Goal: Check status: Check status

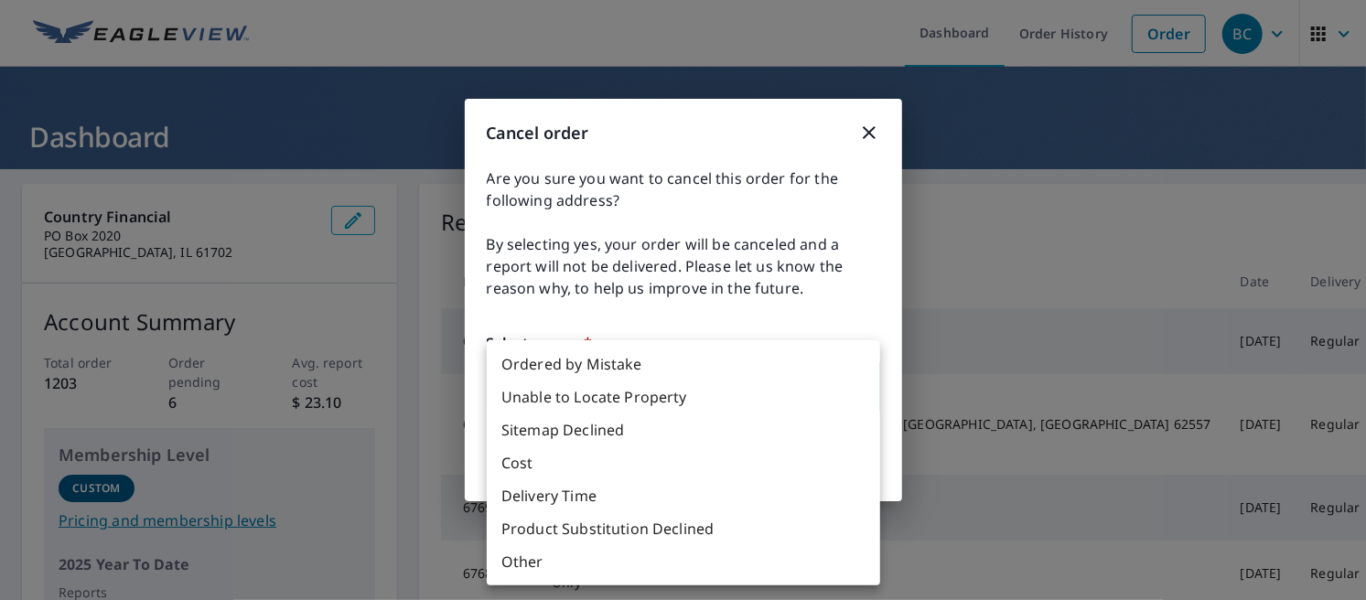
click at [697, 404] on body "BC BC Dashboard Order History Order BC Dashboard Country Financial PO Box 2020 …" at bounding box center [683, 300] width 1366 height 600
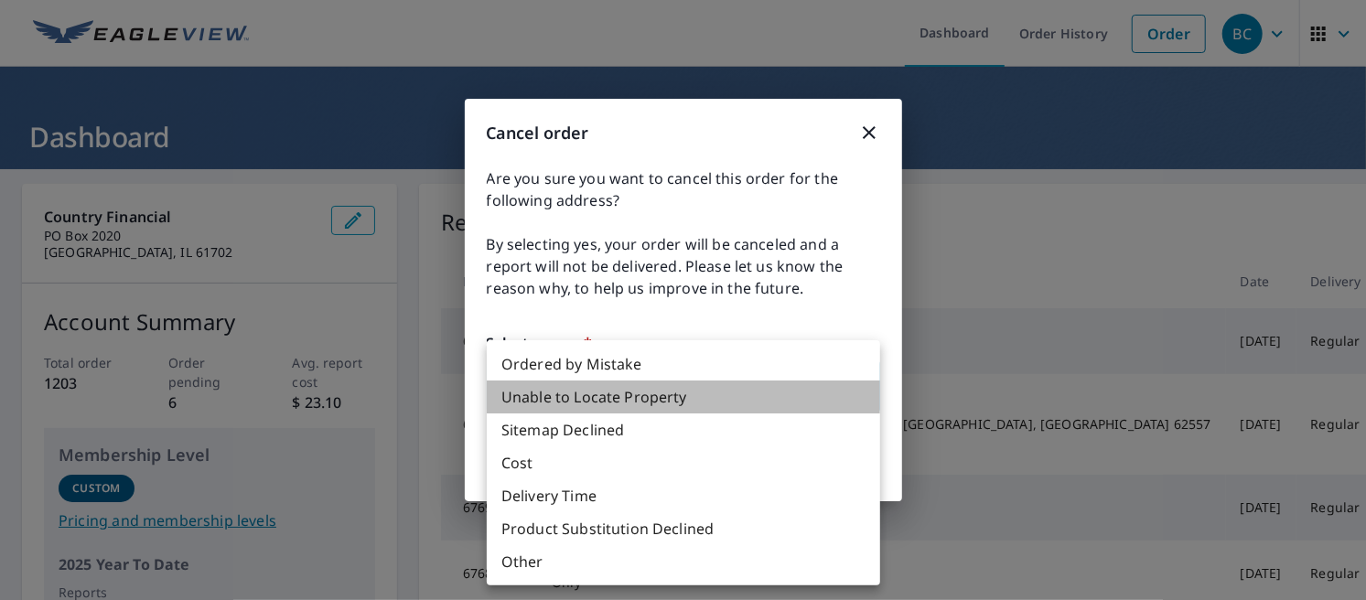
click at [637, 405] on li "Unable to Locate Property" at bounding box center [683, 397] width 393 height 33
type input "31"
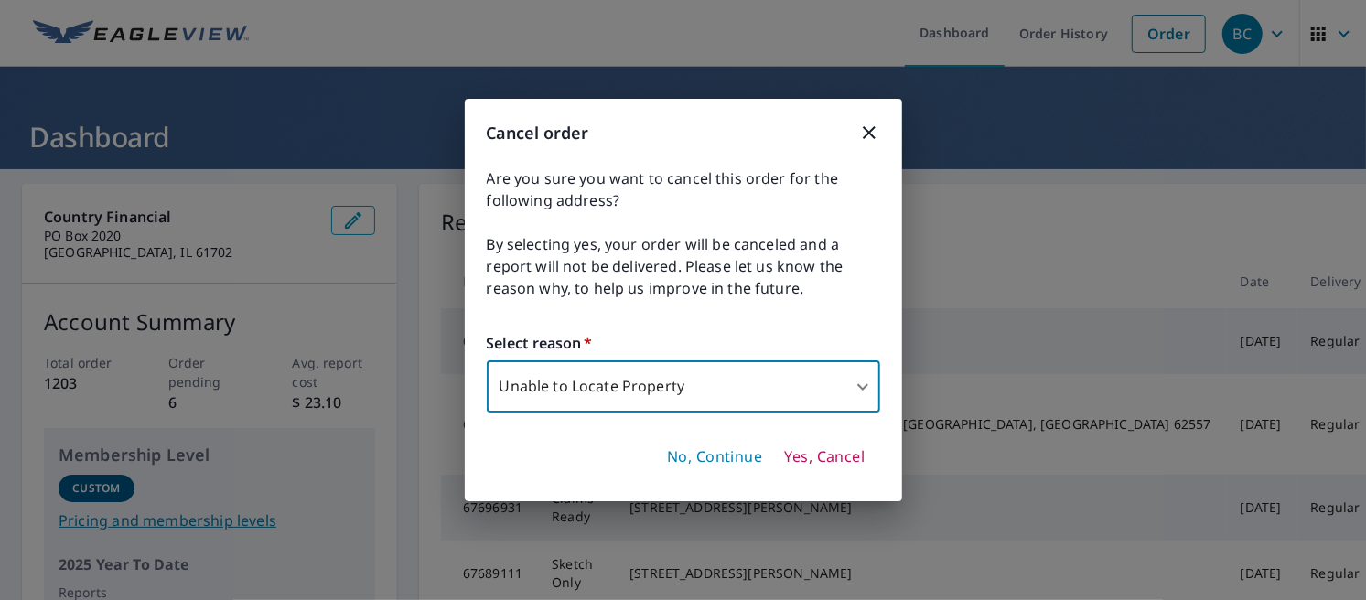
click at [802, 464] on span "Yes, Cancel" at bounding box center [824, 457] width 81 height 20
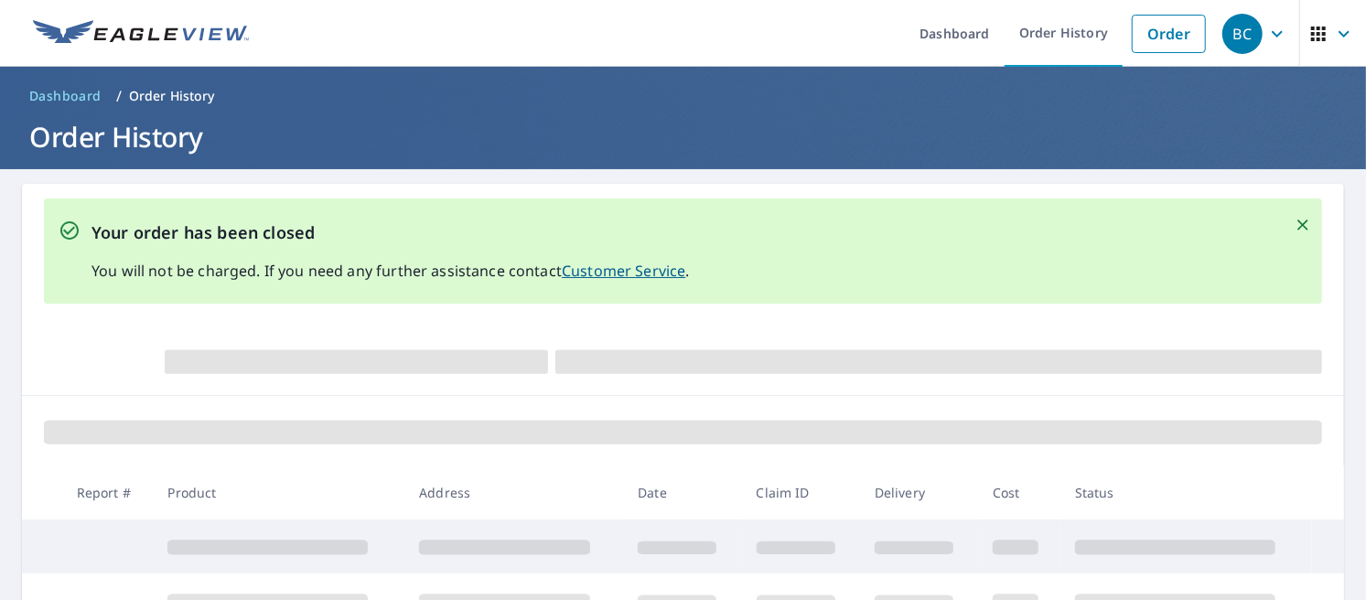
click at [1063, 586] on td at bounding box center [1186, 601] width 252 height 54
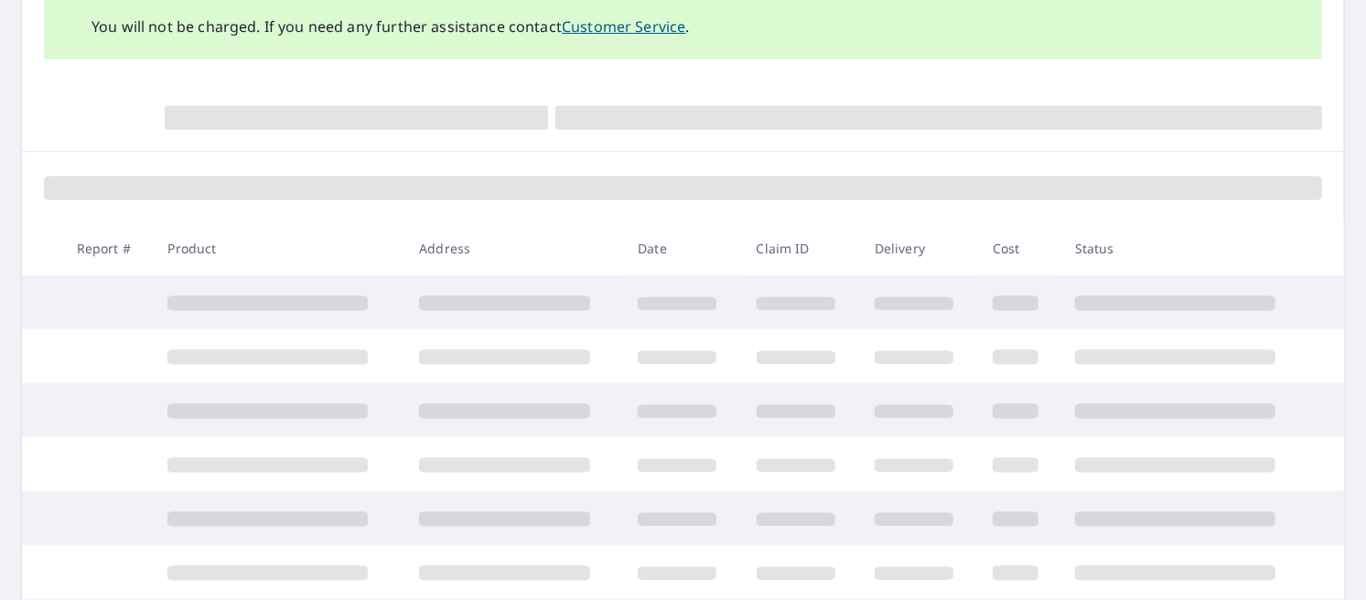
scroll to position [254, 0]
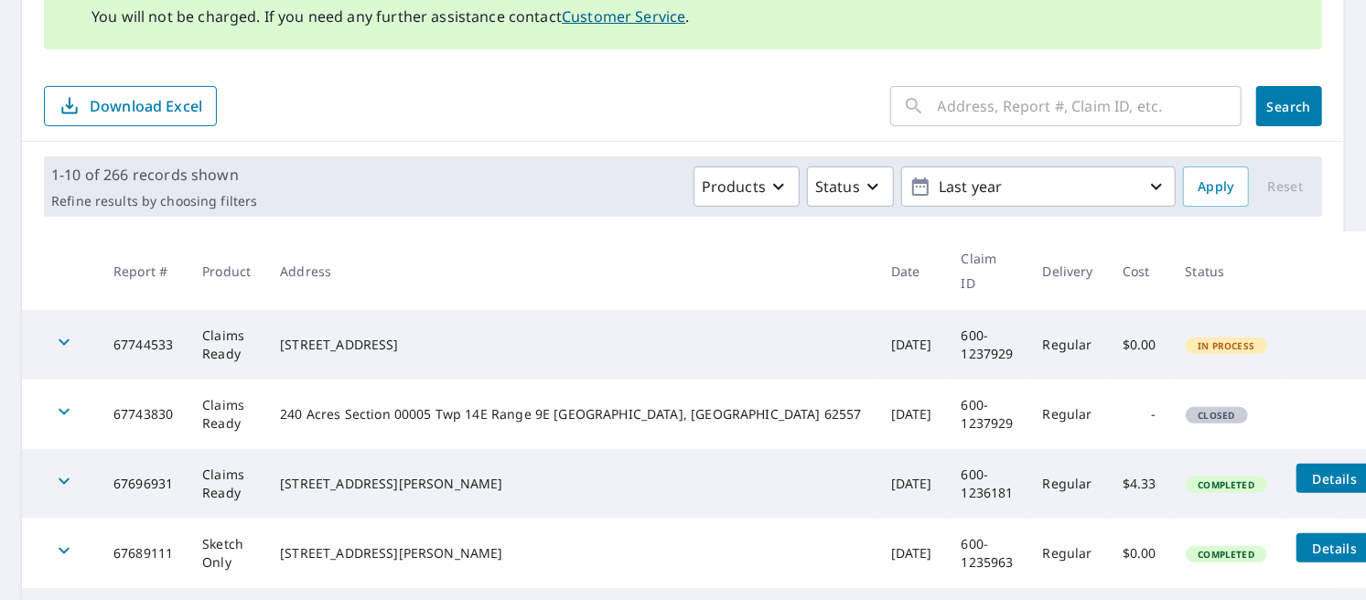
click at [947, 317] on td "600-1237929" at bounding box center [987, 345] width 81 height 70
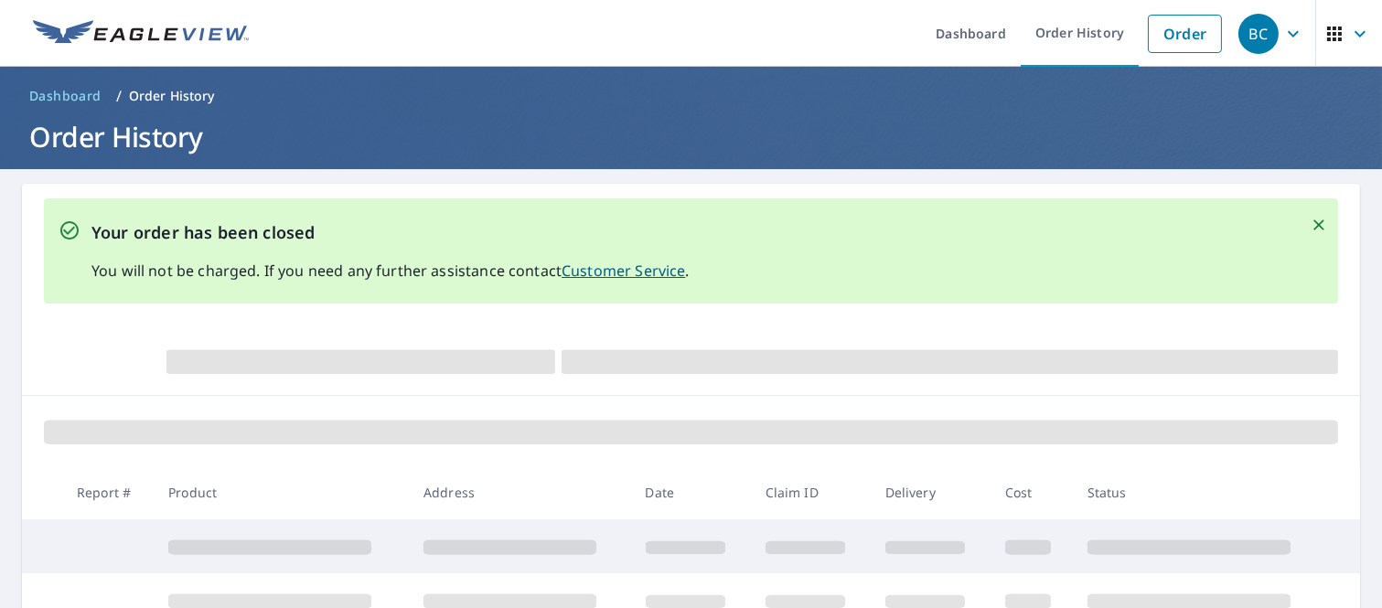
scroll to position [154, 0]
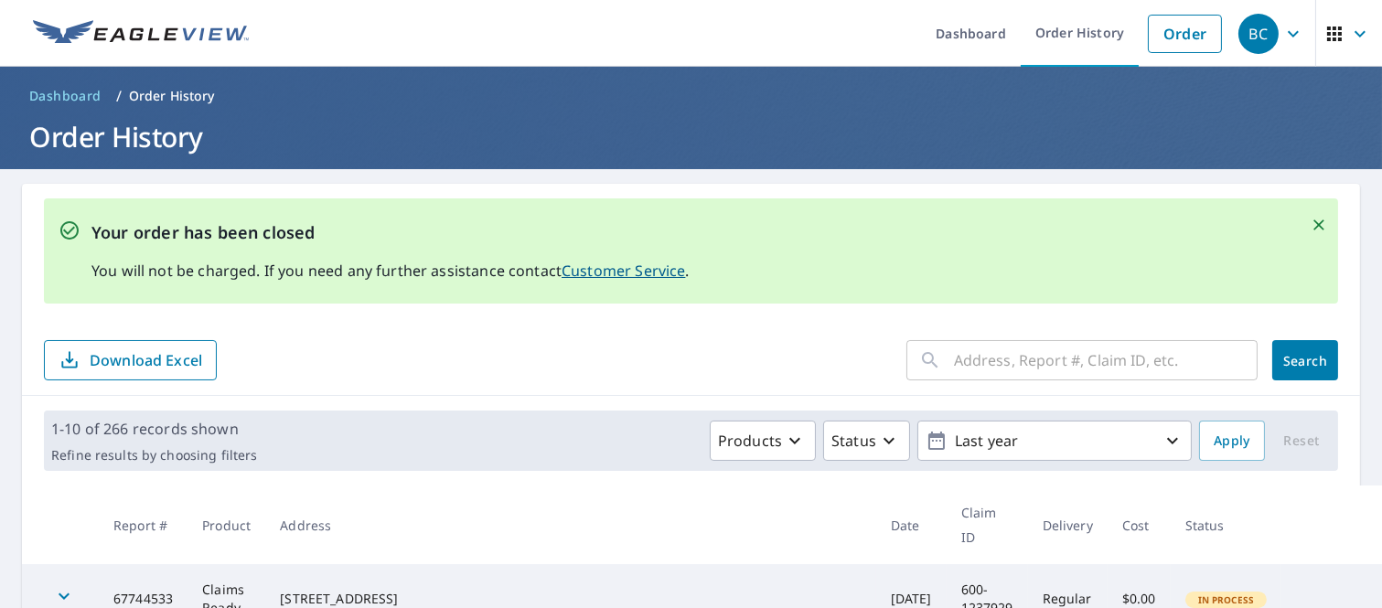
click at [181, 89] on p "Order History" at bounding box center [172, 96] width 86 height 18
click at [178, 98] on p "Order History" at bounding box center [172, 96] width 86 height 18
click at [1071, 51] on link "Order History" at bounding box center [1080, 33] width 118 height 67
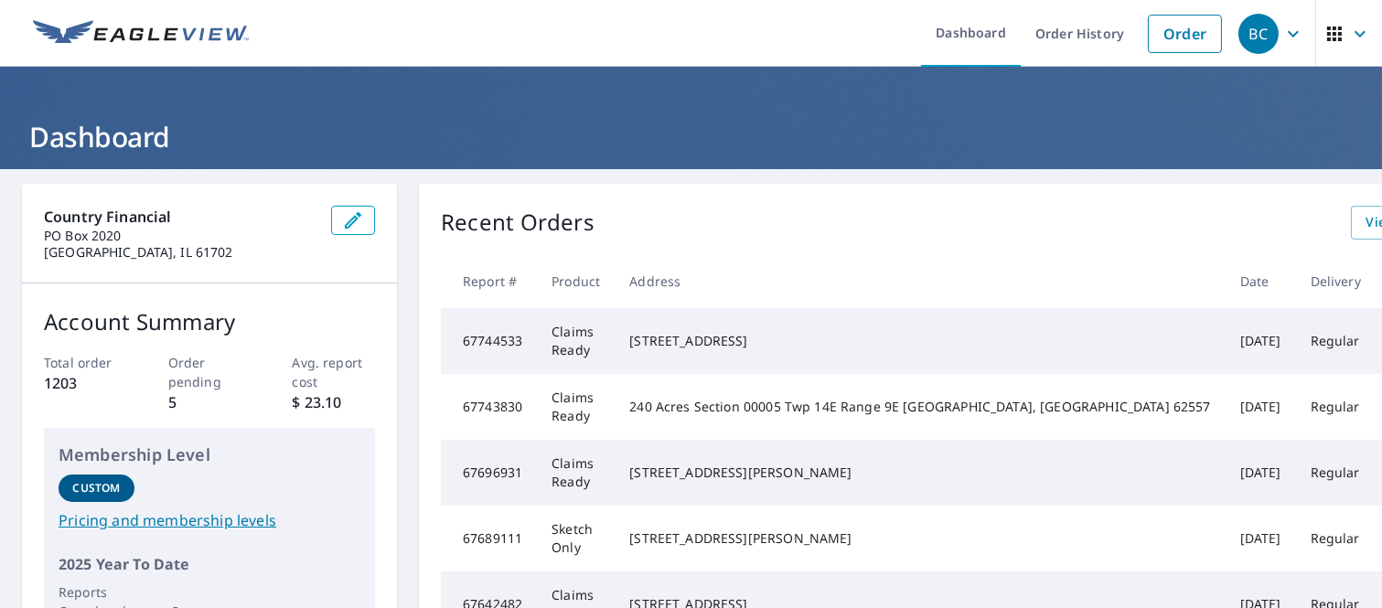
click at [648, 350] on div "[STREET_ADDRESS]" at bounding box center [919, 341] width 581 height 18
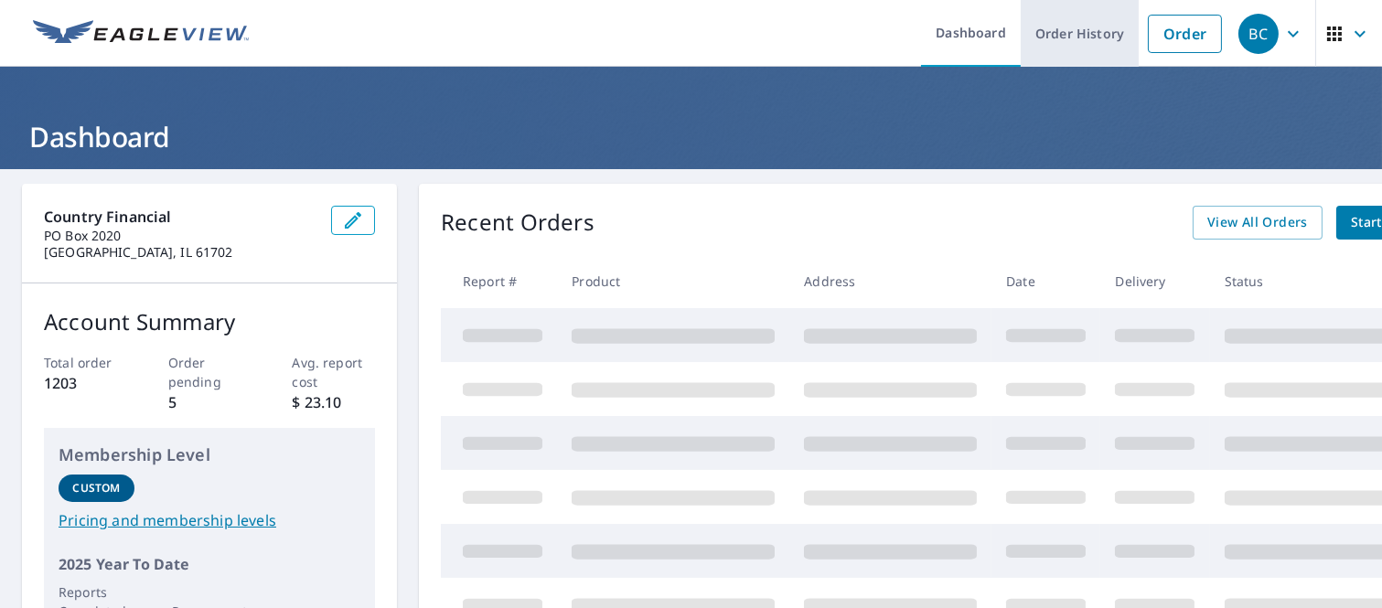
click at [1059, 30] on link "Order History" at bounding box center [1080, 33] width 118 height 67
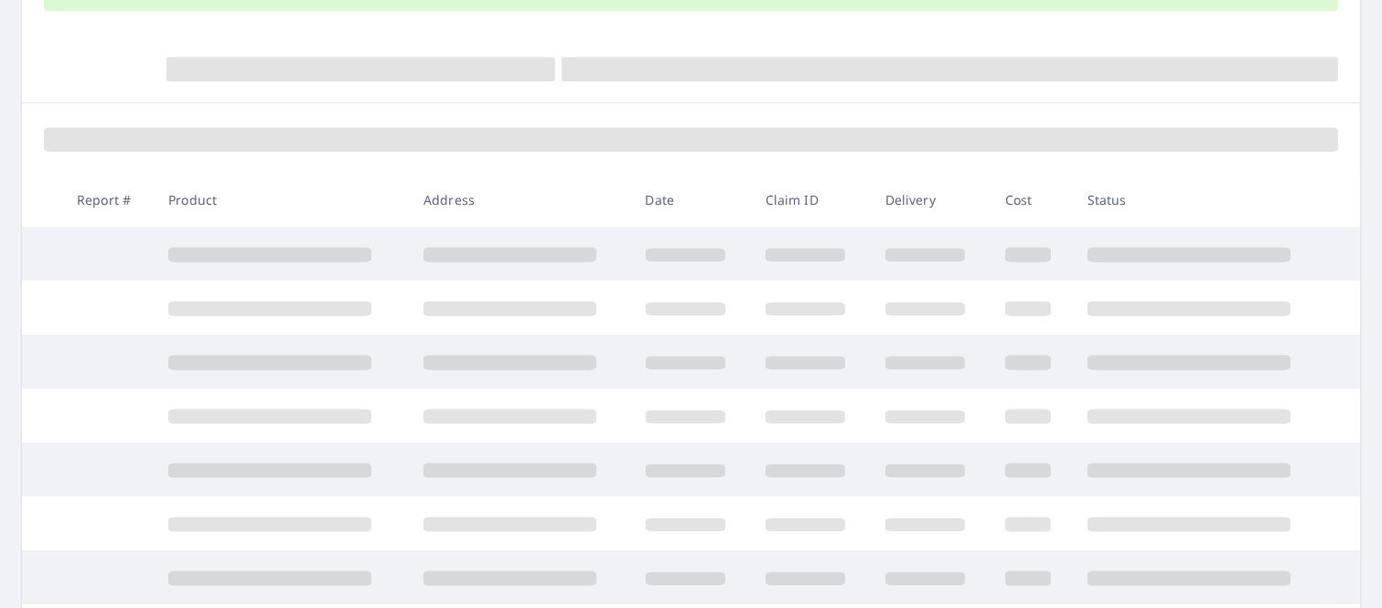
scroll to position [303, 0]
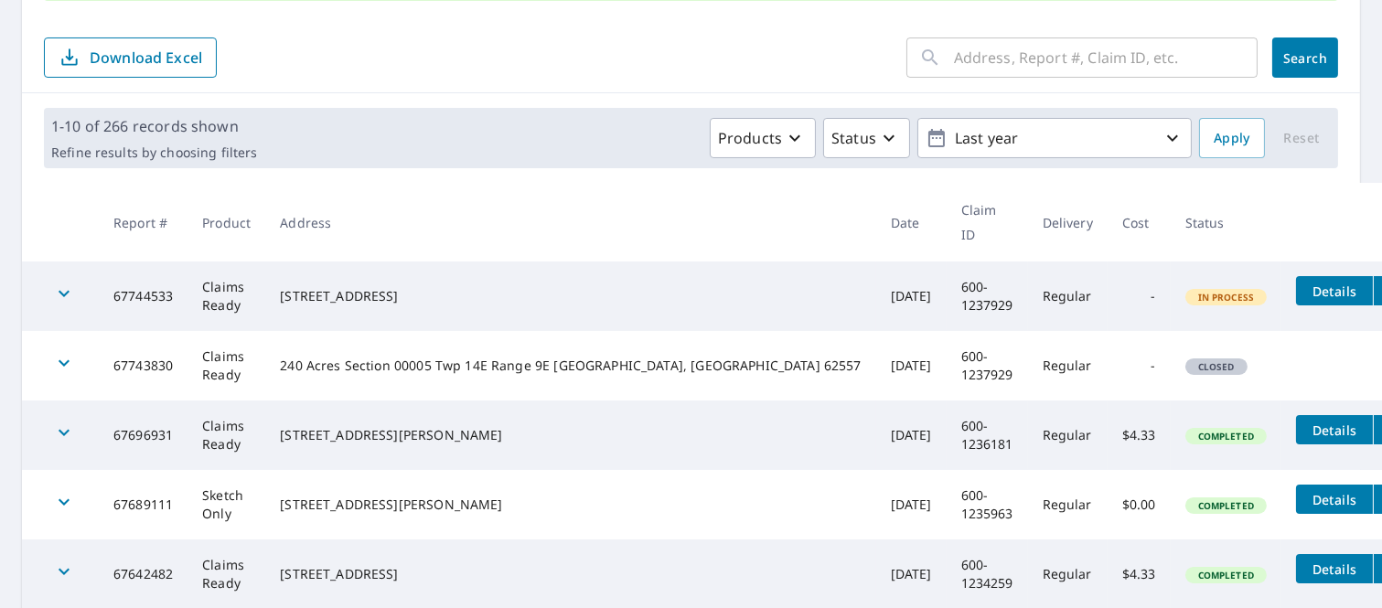
click at [1307, 283] on span "Details" at bounding box center [1334, 291] width 55 height 17
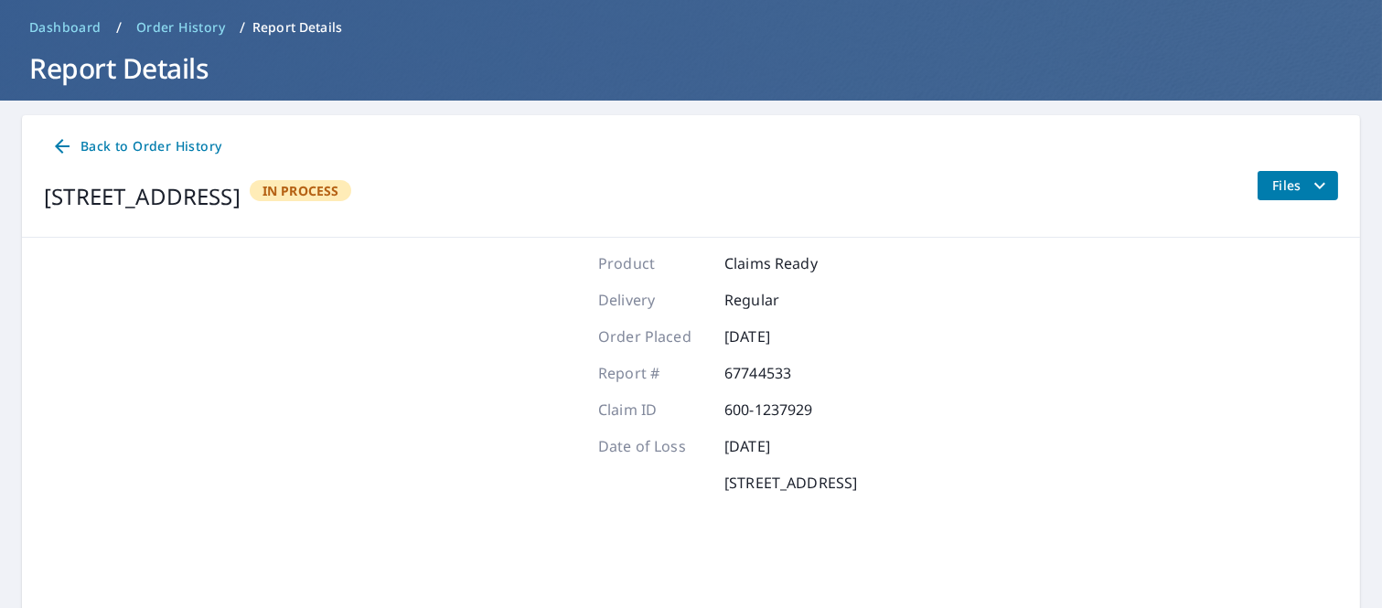
scroll to position [57, 0]
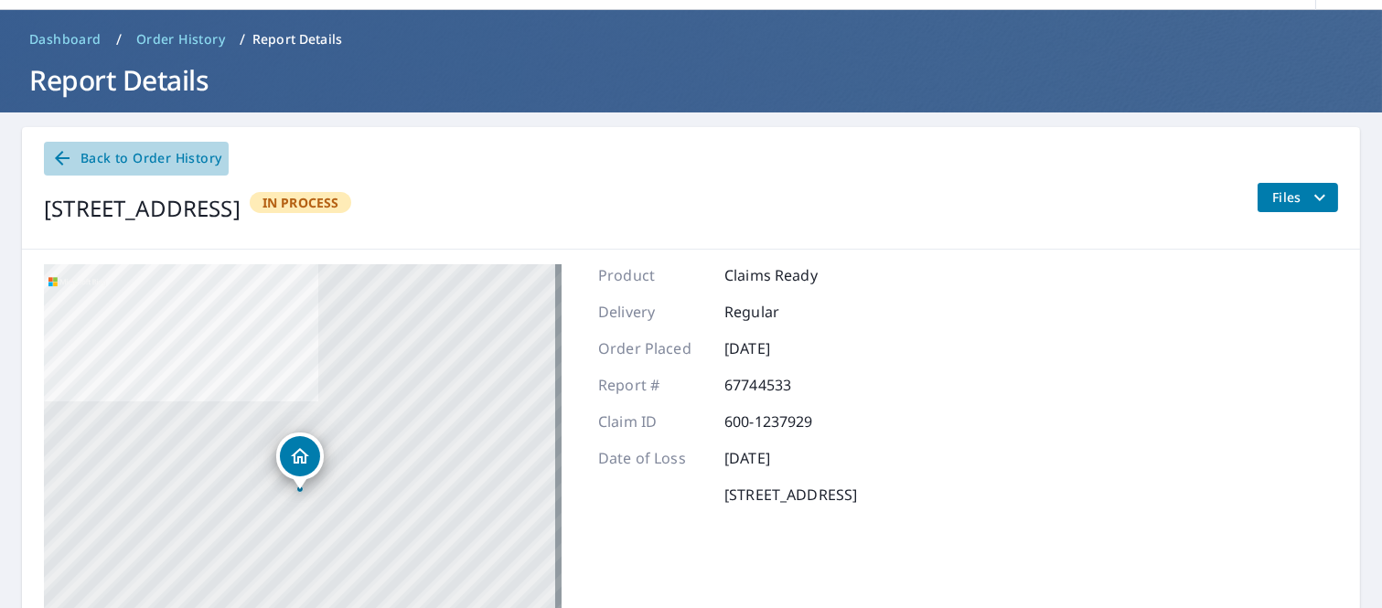
click at [60, 171] on link "Back to Order History" at bounding box center [136, 159] width 185 height 34
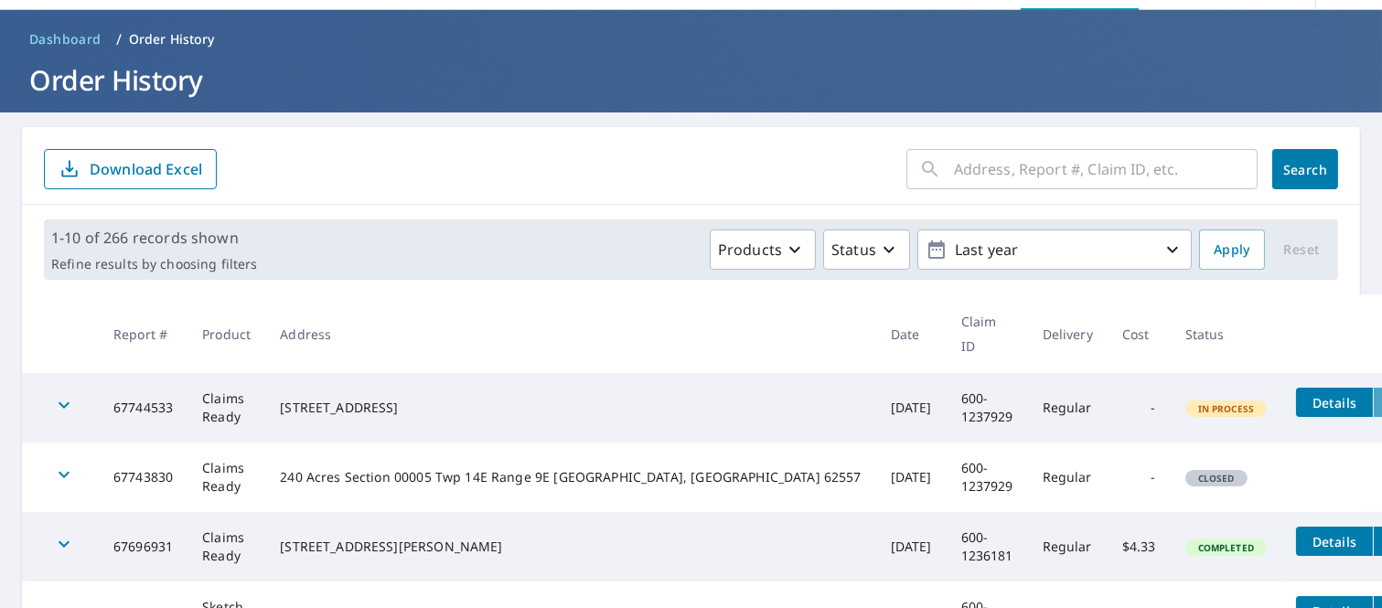
click at [1381, 392] on icon "filesDropdownBtn-67744533" at bounding box center [1392, 403] width 22 height 22
